Goal: Task Accomplishment & Management: Complete application form

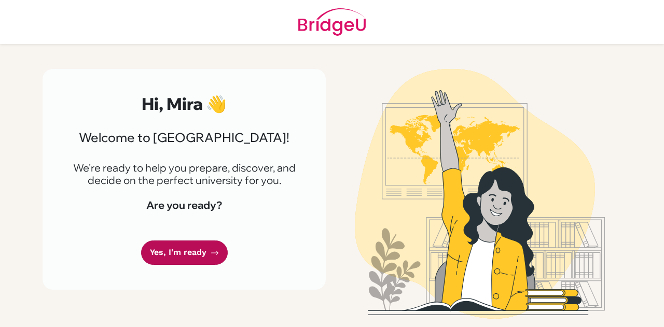
click at [175, 259] on link "Yes, I'm ready" at bounding box center [184, 253] width 87 height 24
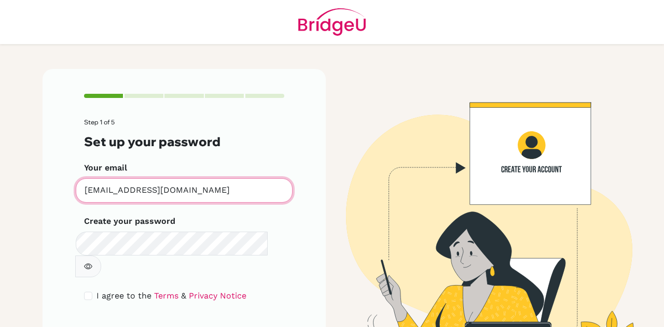
drag, startPoint x: 173, startPoint y: 258, endPoint x: 227, endPoint y: 201, distance: 78.6
click at [227, 201] on input "[EMAIL_ADDRESS][DOMAIN_NAME]" at bounding box center [184, 191] width 217 height 24
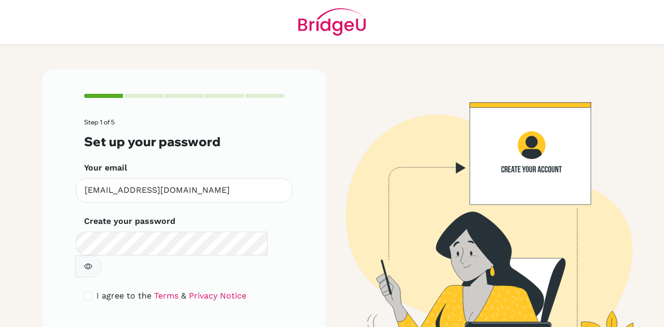
click at [144, 265] on form "Step 1 of 5 Set up your password Your email [EMAIL_ADDRESS][DOMAIN_NAME] Invali…" at bounding box center [184, 235] width 200 height 233
click at [145, 249] on form "Step 1 of 5 Set up your password Your email [EMAIL_ADDRESS][DOMAIN_NAME] Invali…" at bounding box center [184, 235] width 200 height 233
click at [101, 256] on button "button" at bounding box center [88, 267] width 26 height 22
click at [85, 292] on input "checkbox" at bounding box center [88, 296] width 8 height 8
checkbox input "true"
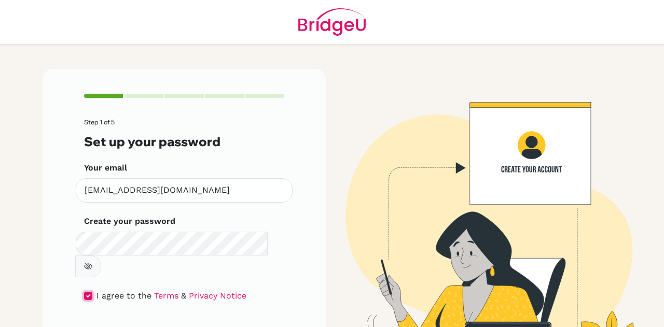
scroll to position [35, 0]
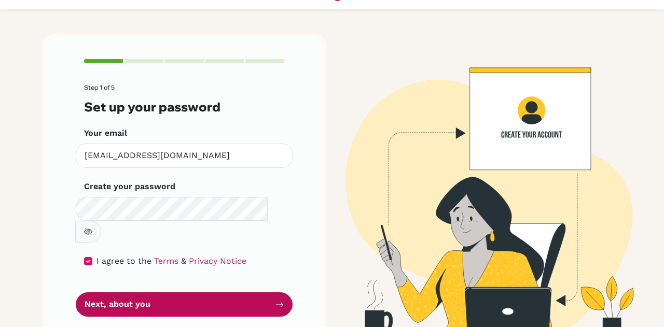
click at [123, 293] on button "Next, about you" at bounding box center [184, 305] width 217 height 24
